Goal: Information Seeking & Learning: Find specific fact

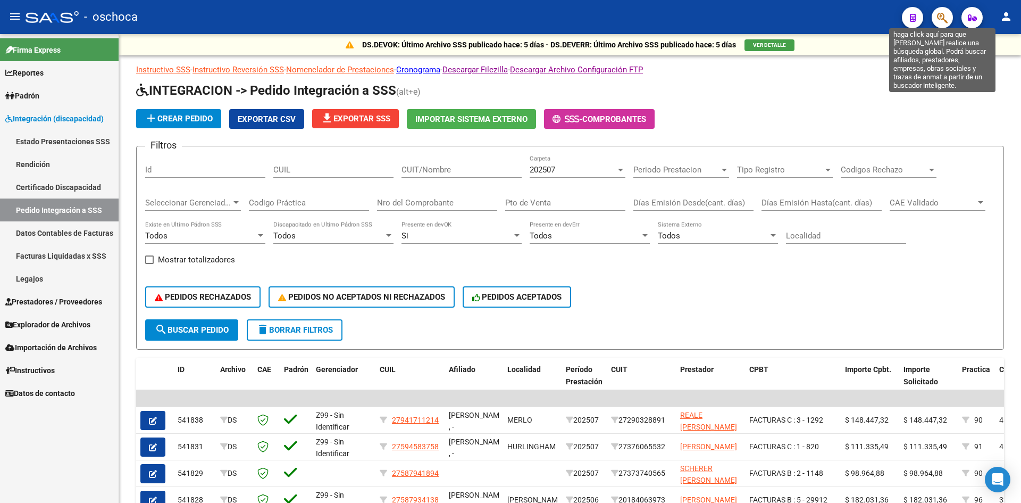
click at [948, 23] on icon "button" at bounding box center [942, 18] width 11 height 12
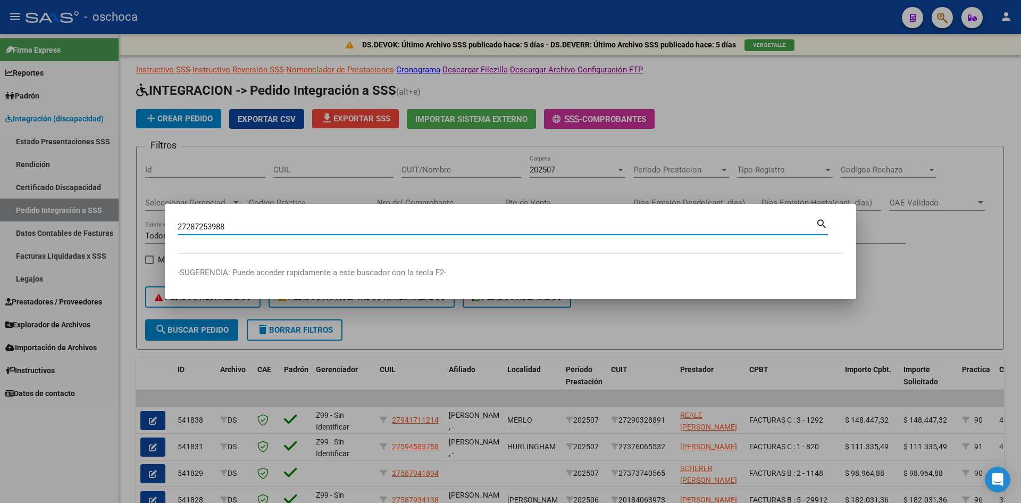
type input "27287253988"
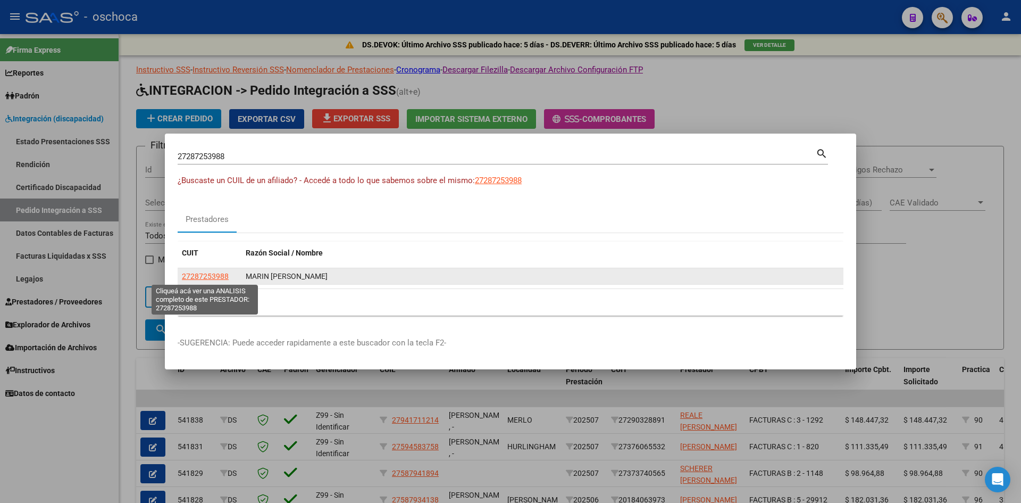
click at [225, 274] on span "27287253988" at bounding box center [205, 276] width 47 height 9
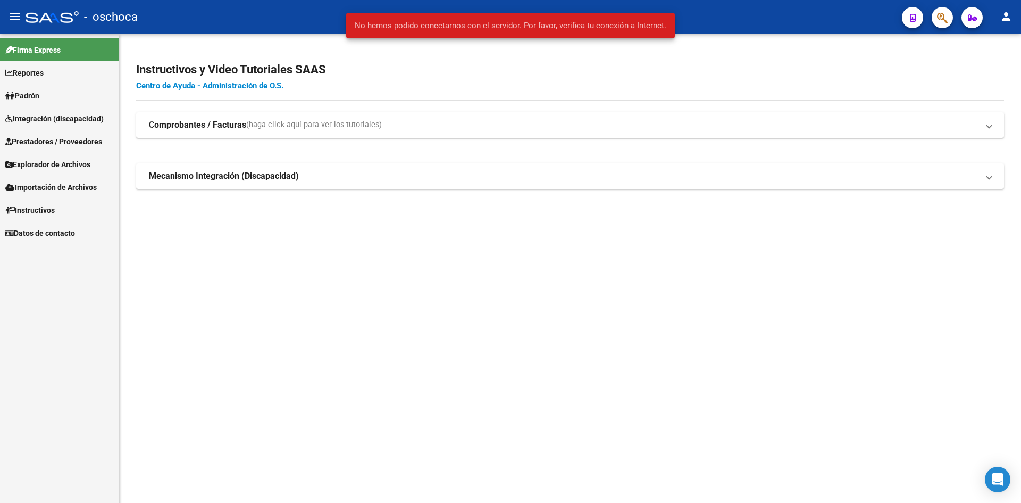
click at [487, 86] on h4 "Centro de Ayuda - Administración de O.S." at bounding box center [570, 86] width 868 height 12
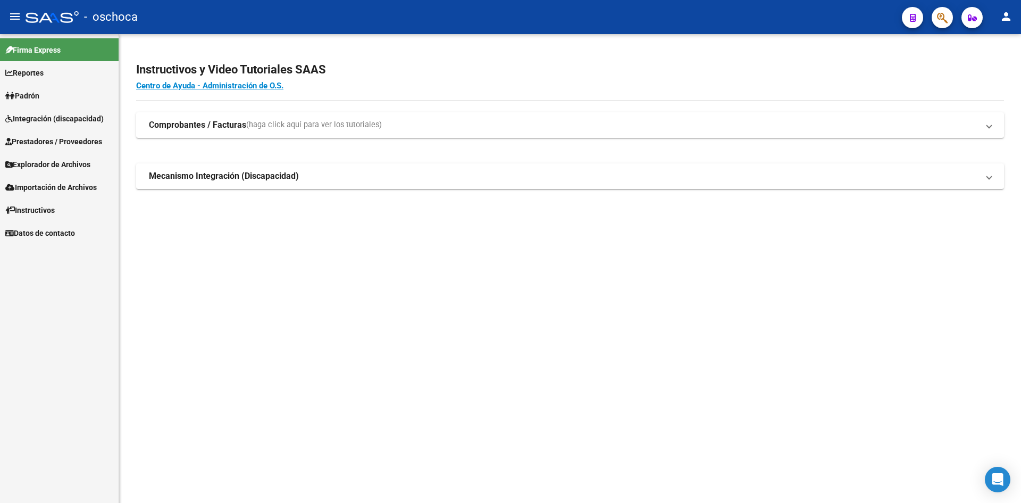
click at [940, 11] on span "button" at bounding box center [942, 18] width 11 height 22
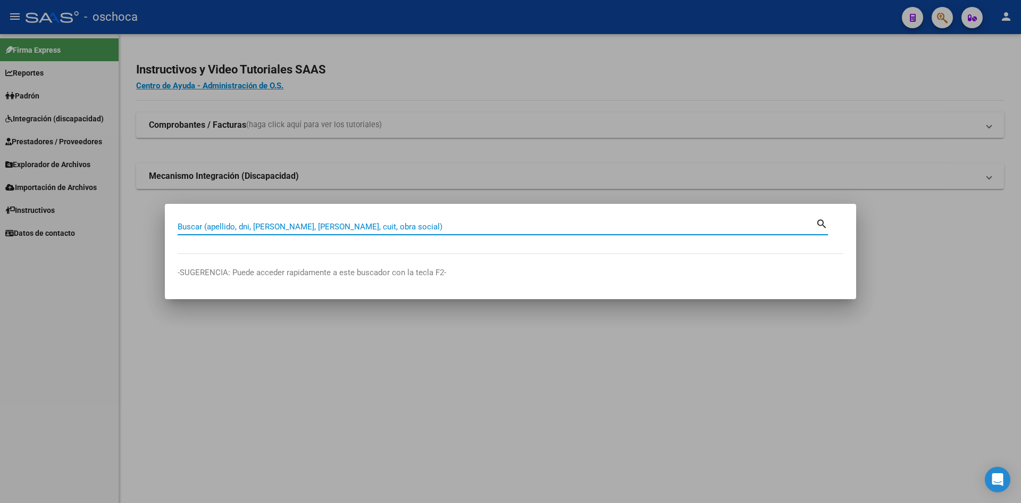
click at [426, 227] on input "Buscar (apellido, dni, [PERSON_NAME], [PERSON_NAME], cuit, obra social)" at bounding box center [497, 227] width 638 height 10
type input "27287253988"
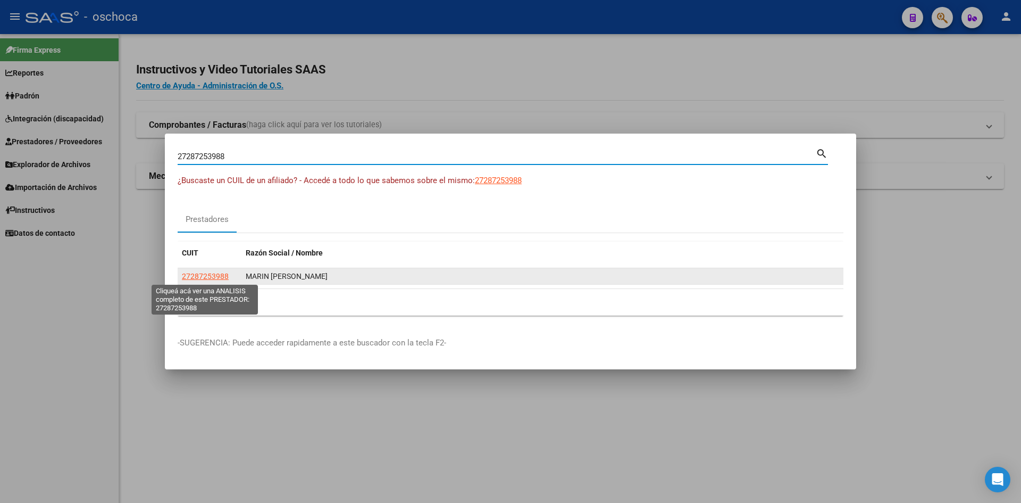
click at [219, 277] on span "27287253988" at bounding box center [205, 276] width 47 height 9
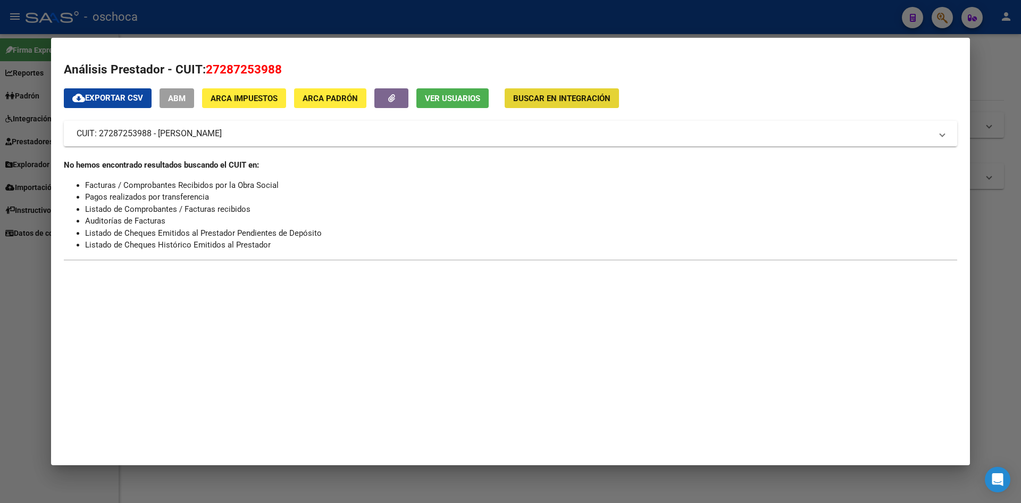
click at [589, 105] on button "Buscar en Integración" at bounding box center [562, 98] width 114 height 20
click at [582, 103] on span "Buscar en Integración" at bounding box center [561, 99] width 97 height 10
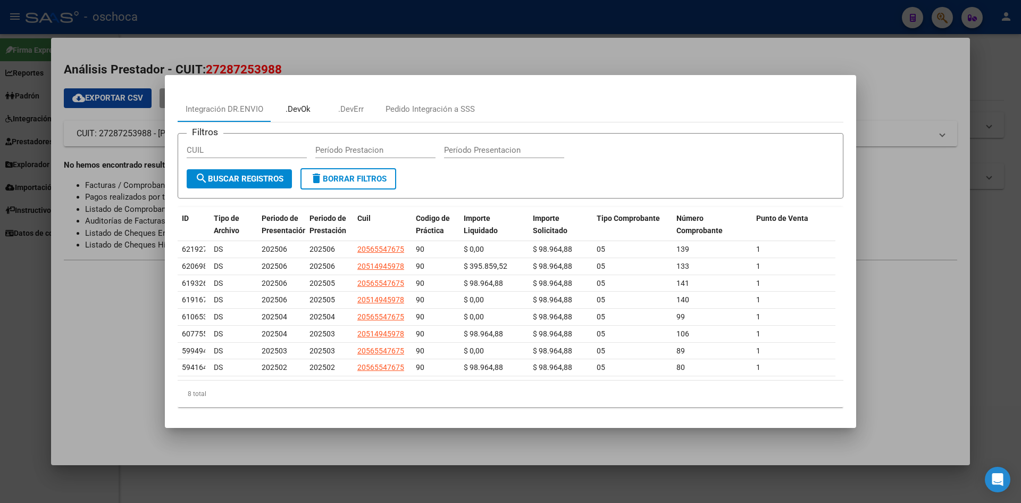
click at [295, 113] on div ".DevOk" at bounding box center [298, 109] width 25 height 12
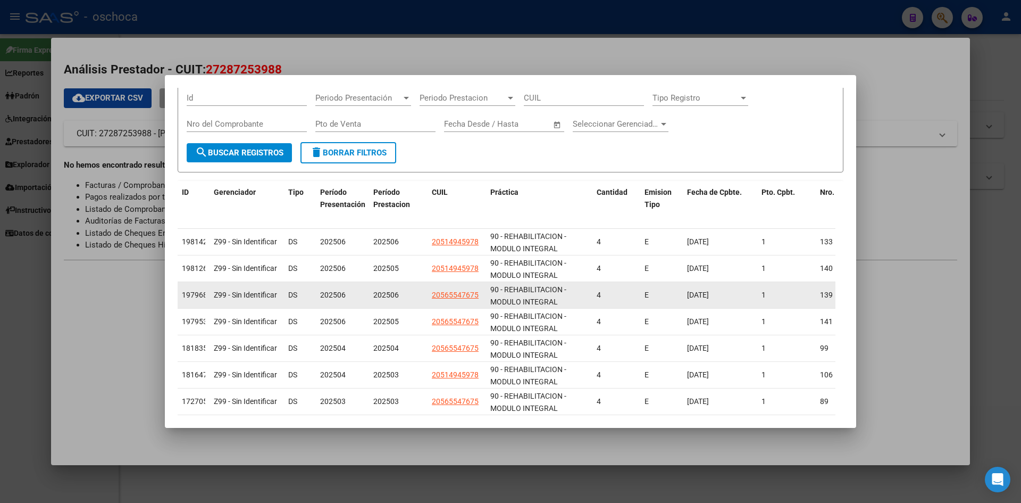
scroll to position [53, 0]
